Goal: Answer question/provide support

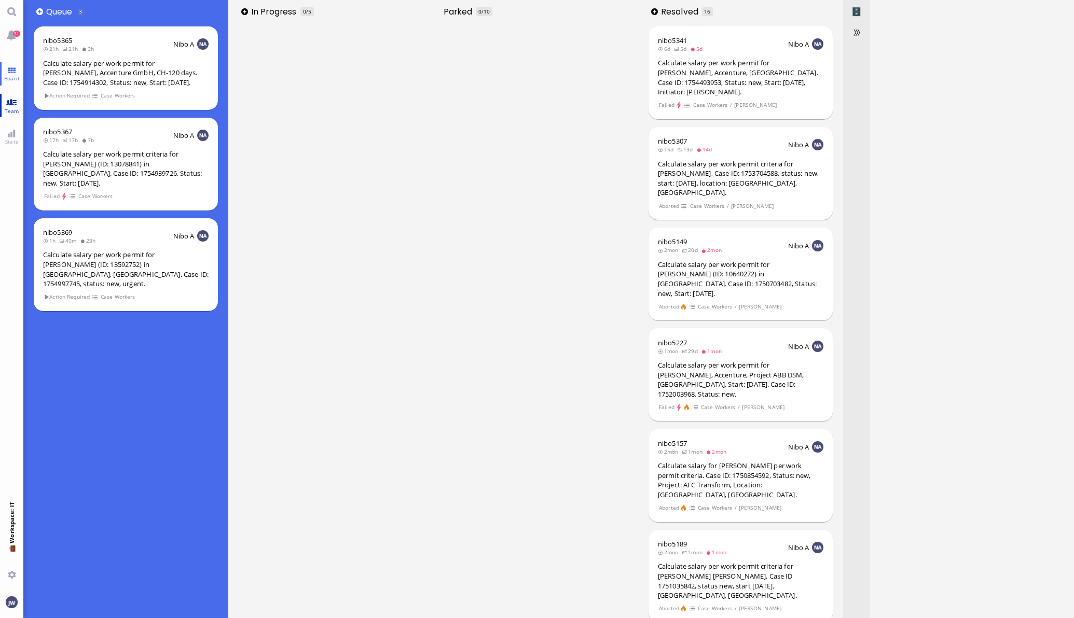
click at [3, 96] on link "Team" at bounding box center [11, 105] width 23 height 23
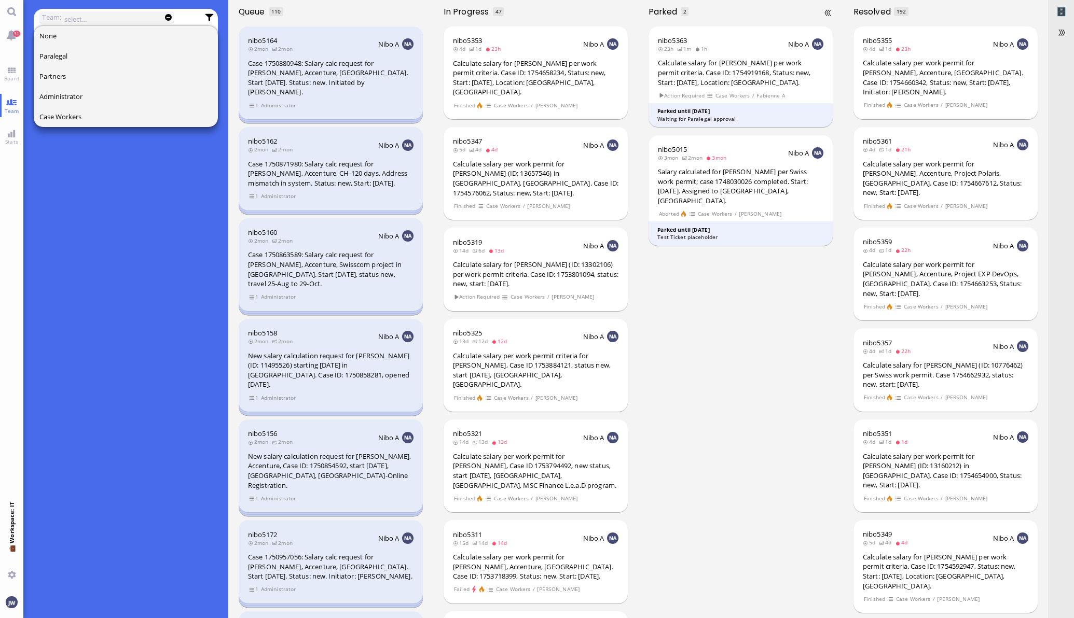
click at [709, 332] on div "nibo5363 23h 1m 1h Nibo A Calculate salary for [PERSON_NAME] per work permit cr…" at bounding box center [740, 320] width 205 height 595
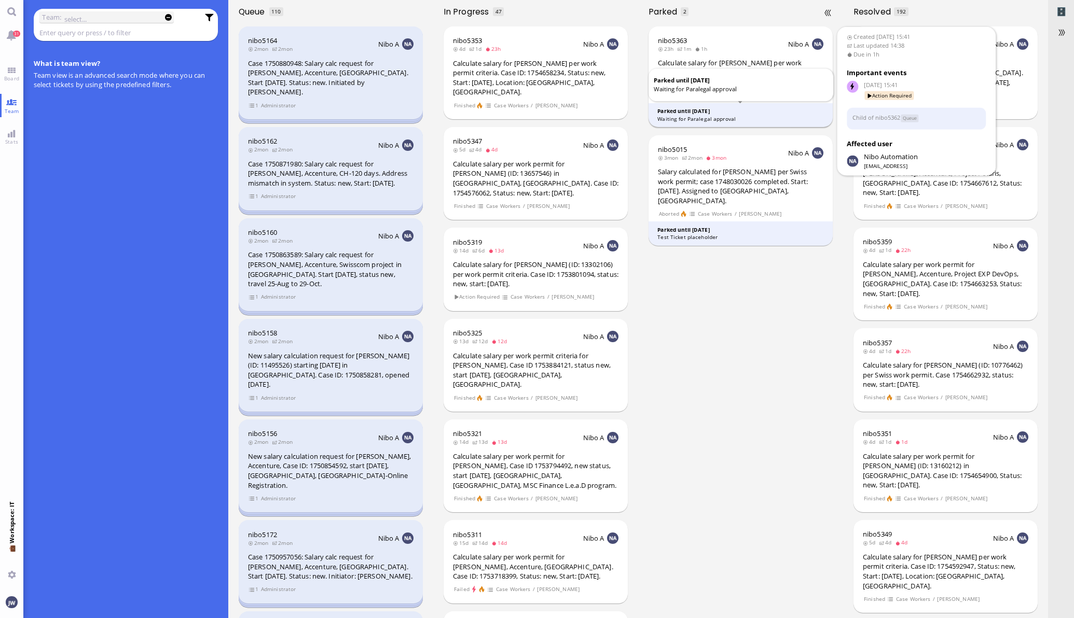
click at [755, 114] on div "Parked until [DATE]" at bounding box center [740, 111] width 166 height 8
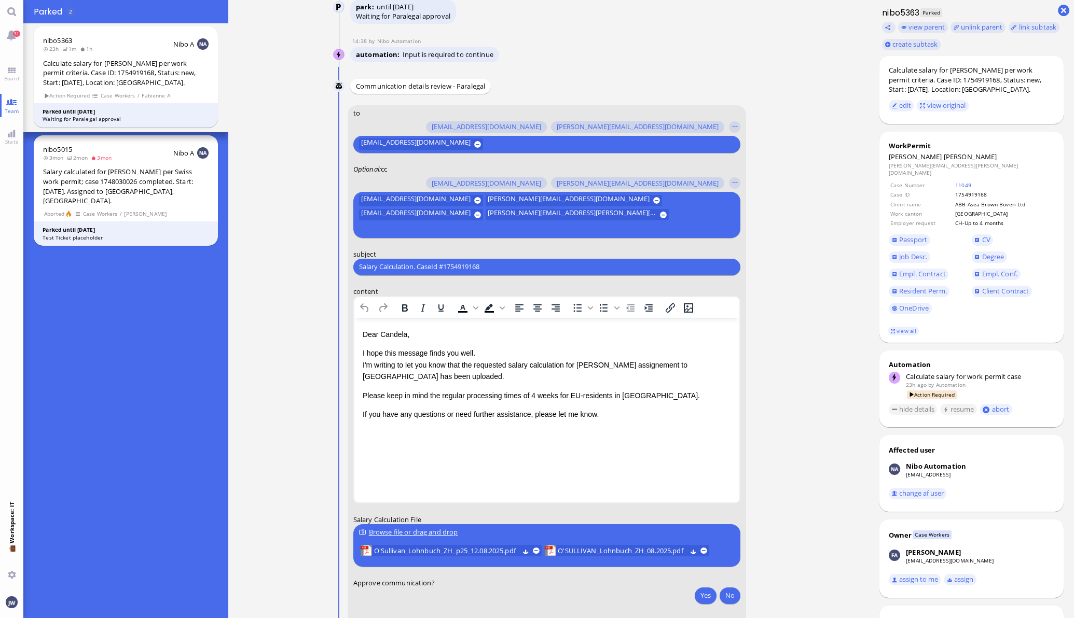
scroll to position [-195, 0]
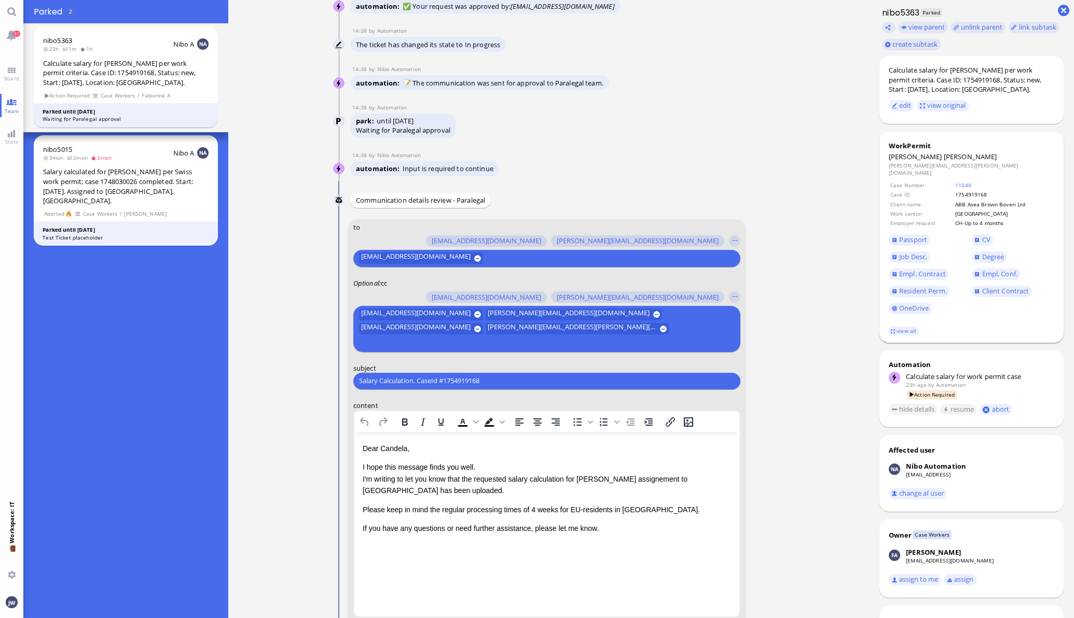
click at [943, 158] on span "[PERSON_NAME]" at bounding box center [969, 156] width 53 height 9
drag, startPoint x: 941, startPoint y: 158, endPoint x: 973, endPoint y: 151, distance: 32.3
click at [973, 151] on div "WorkPermit [PERSON_NAME] O'Sullivan [EMAIL_ADDRESS][PERSON_NAME][DOMAIN_NAME] C…" at bounding box center [971, 237] width 185 height 211
copy span "[PERSON_NAME]"
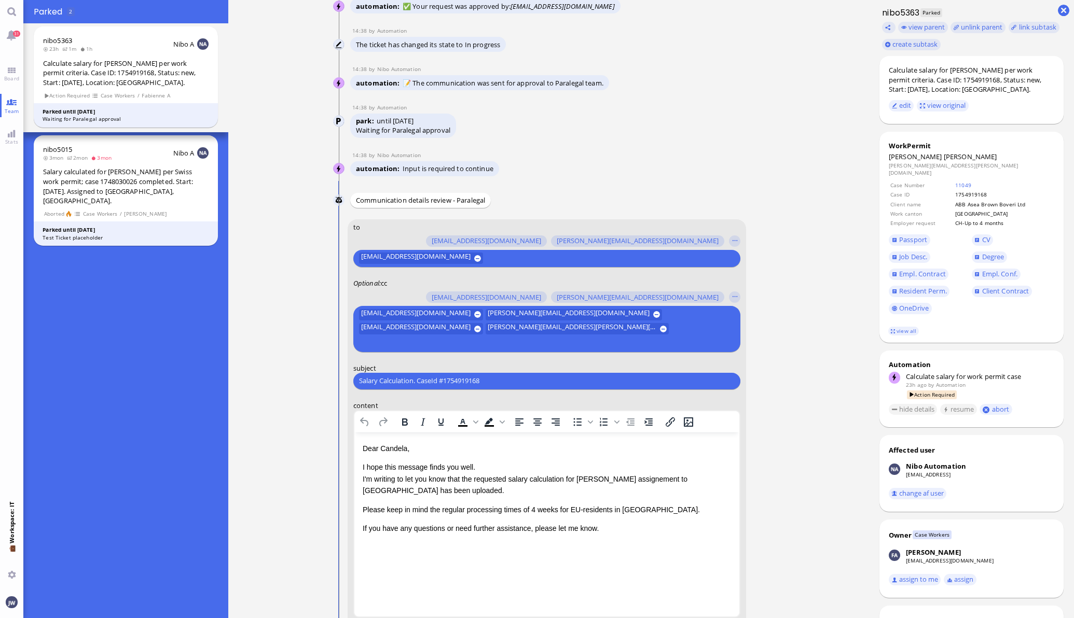
click at [431, 378] on input "Salary Calculation. CaseId #1754919168" at bounding box center [547, 381] width 376 height 11
paste input "PazPerTout new case: [PERSON_NAME] (1754919168 / 13630752), Employer Request: C…"
type input "PazPerTout new case: [PERSON_NAME] (1754919168 / 13630752), Employer Request: C…"
click at [762, 409] on nitautoscroll "[DATE] 15:41 by Automation Automation Calculate eligible salary for work permit…" at bounding box center [548, 309] width 479 height 618
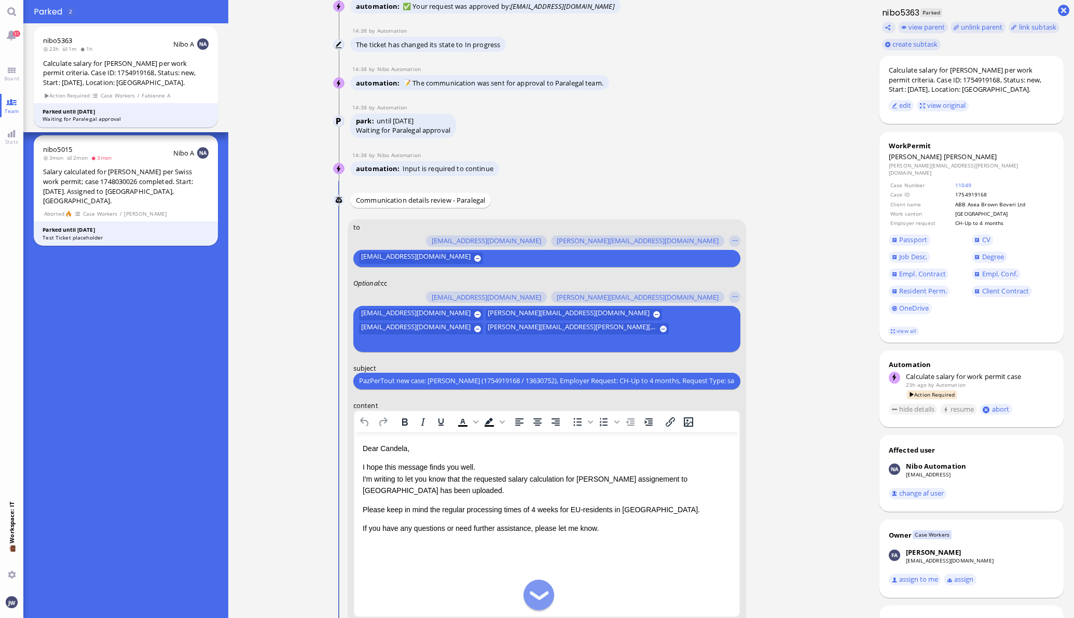
scroll to position [0, 0]
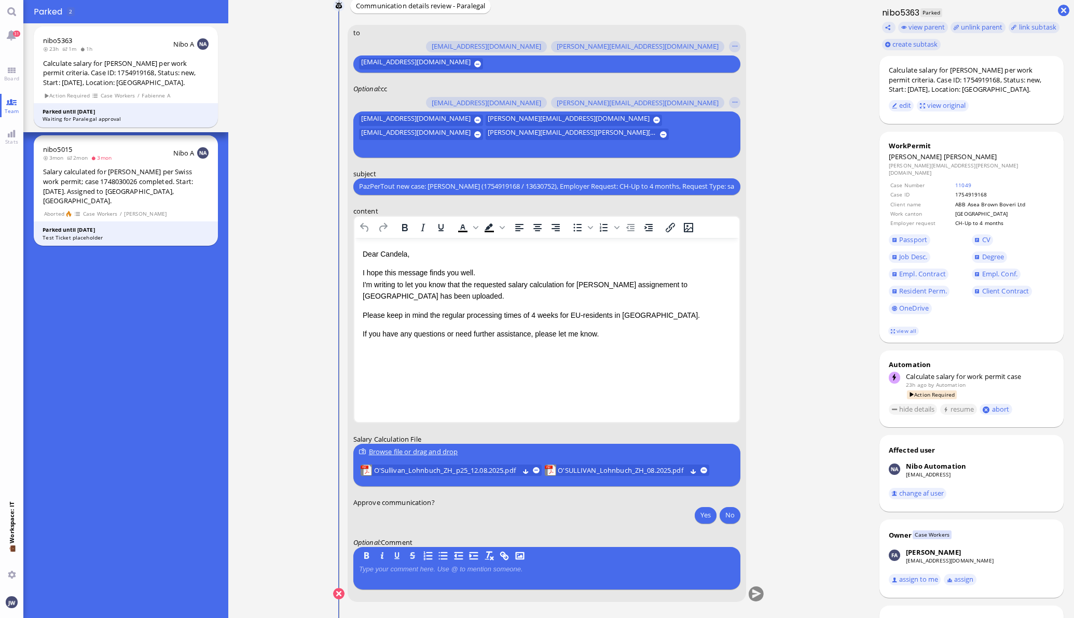
click at [652, 284] on p "I hope this message finds you well. I'm writing to let you know that the reques…" at bounding box center [546, 284] width 368 height 35
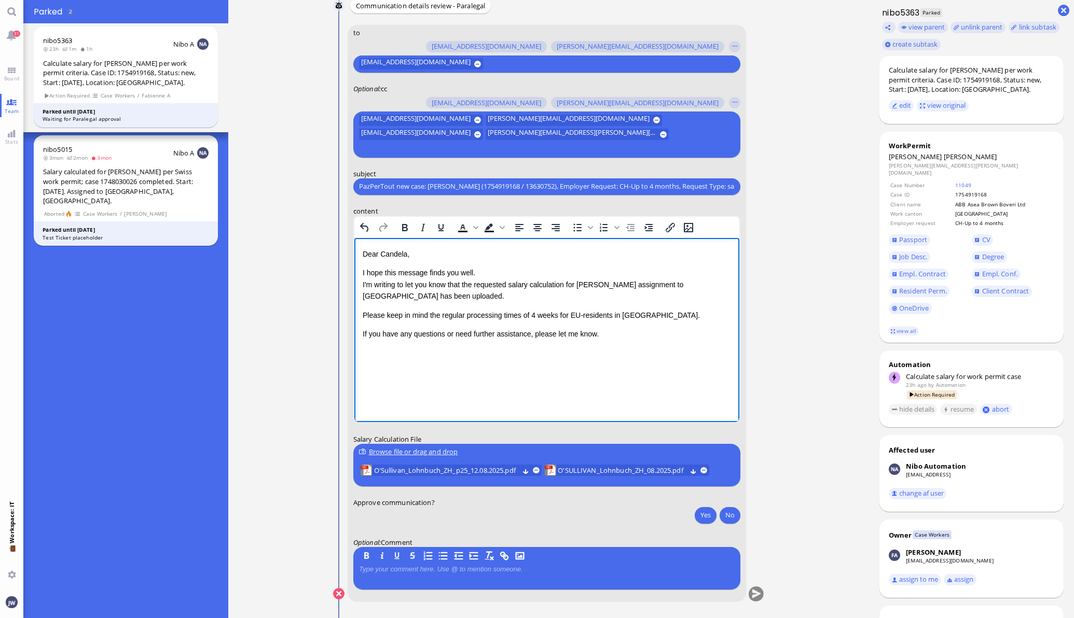
click at [641, 300] on p "I hope this message finds you well. I'm writing to let you know that the reques…" at bounding box center [546, 284] width 368 height 35
click at [525, 292] on p "I hope this message finds you well. I'm writing to let you know that the reques…" at bounding box center [546, 284] width 368 height 35
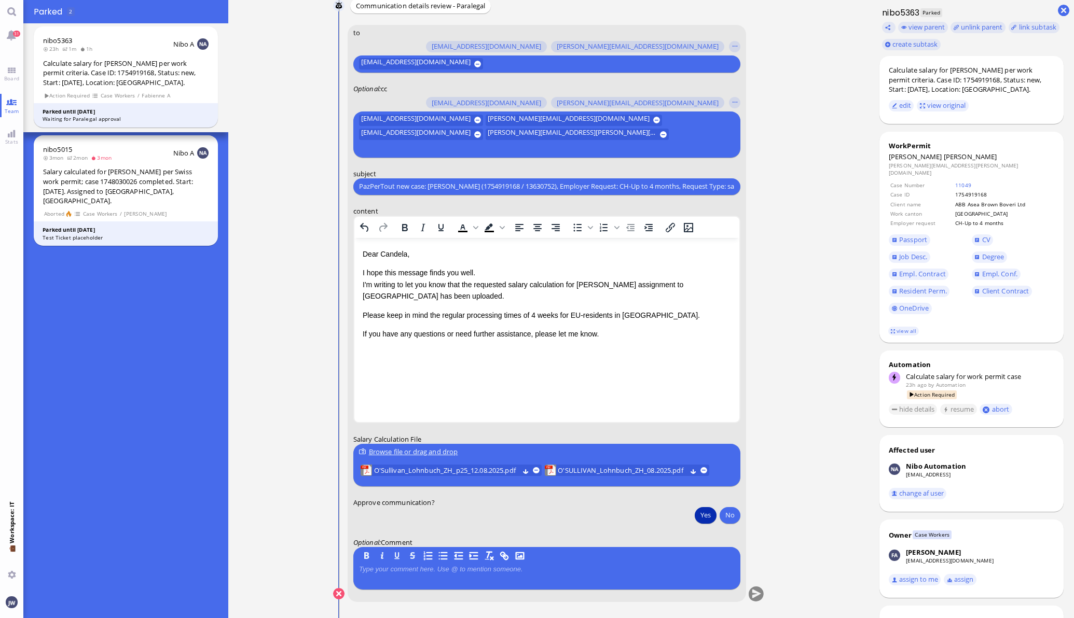
click at [699, 515] on button "Yes" at bounding box center [705, 515] width 22 height 17
click at [748, 594] on button "submit" at bounding box center [756, 595] width 16 height 16
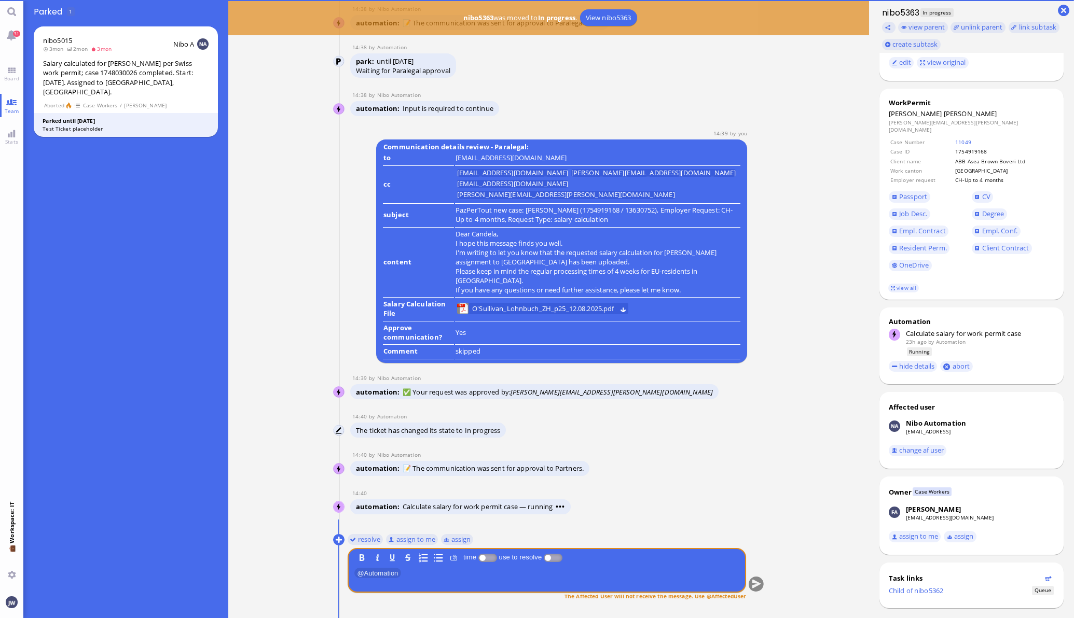
scroll to position [52, 0]
